Goal: Task Accomplishment & Management: Manage account settings

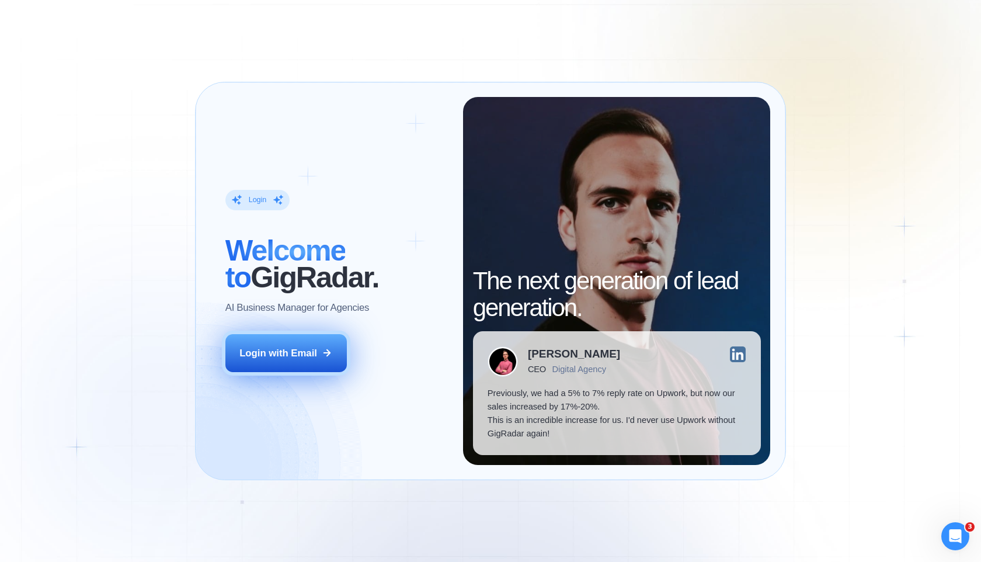
click at [307, 349] on div "Login with Email" at bounding box center [278, 352] width 78 height 13
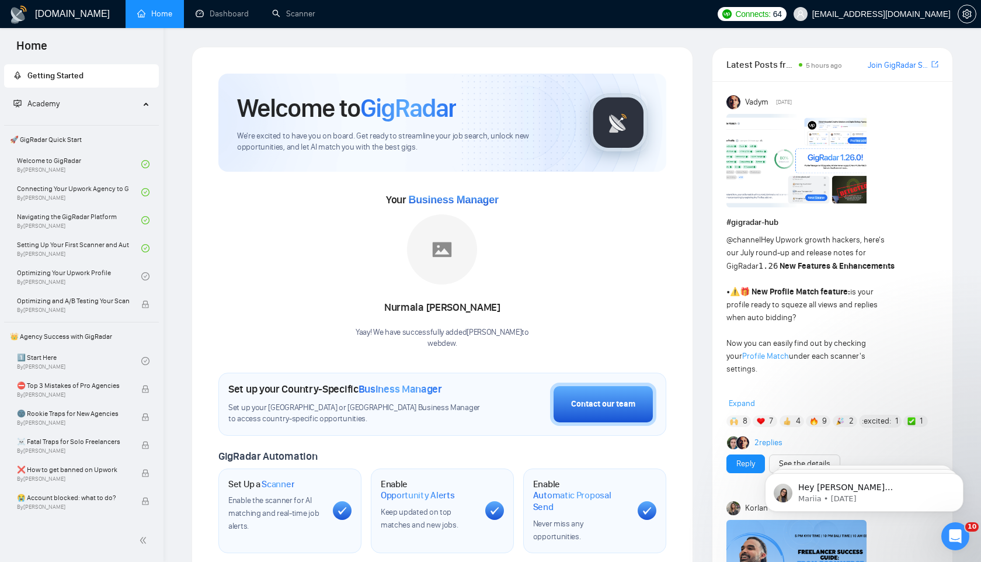
click at [221, 19] on link "Dashboard" at bounding box center [222, 14] width 53 height 10
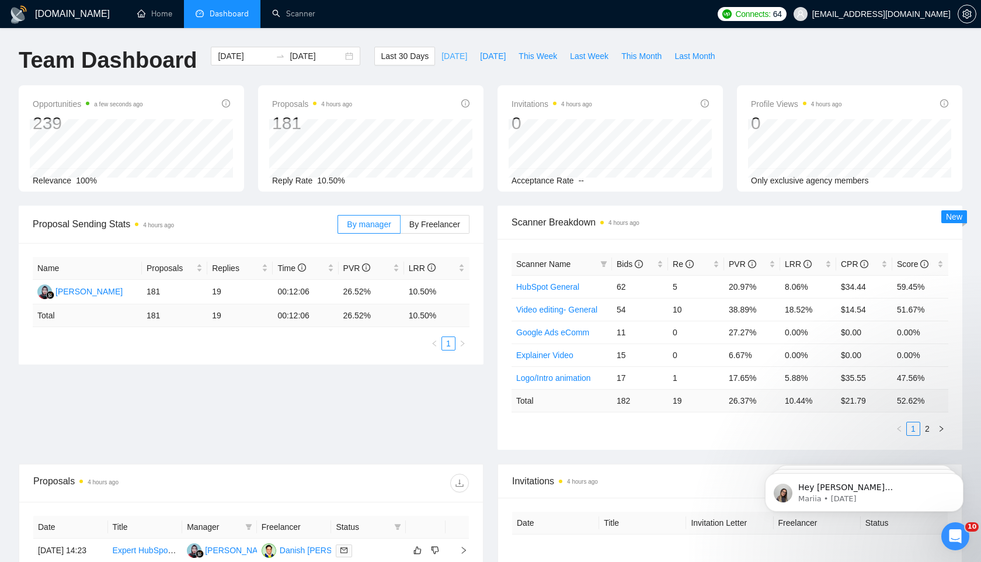
click at [449, 60] on span "[DATE]" at bounding box center [455, 56] width 26 height 13
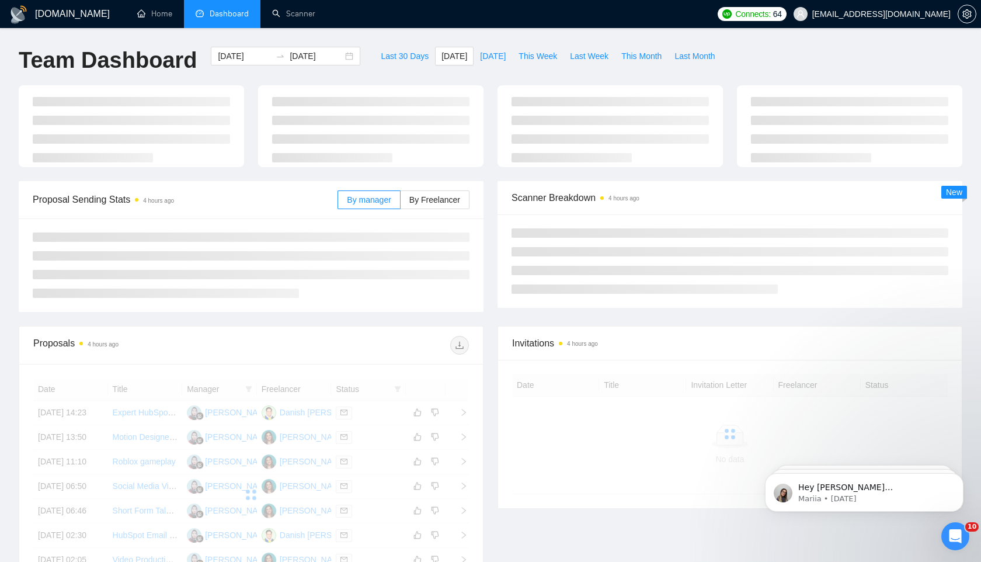
type input "[DATE]"
